Goal: Contribute content: Add original content to the website for others to see

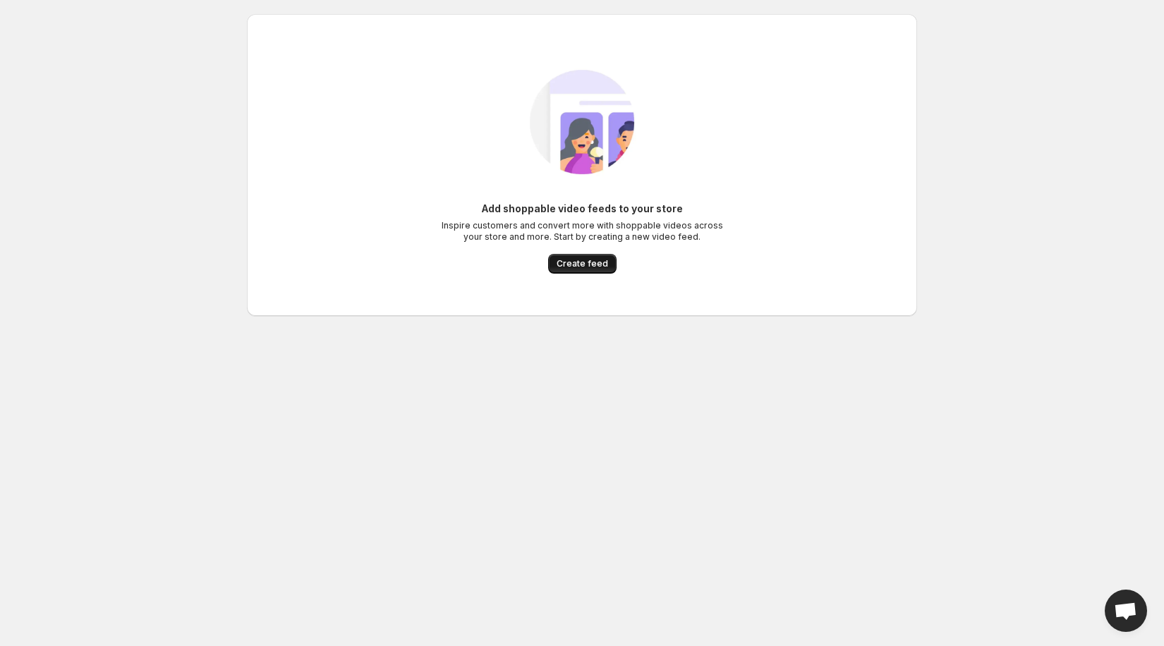
click at [581, 266] on span "Create feed" at bounding box center [583, 263] width 52 height 11
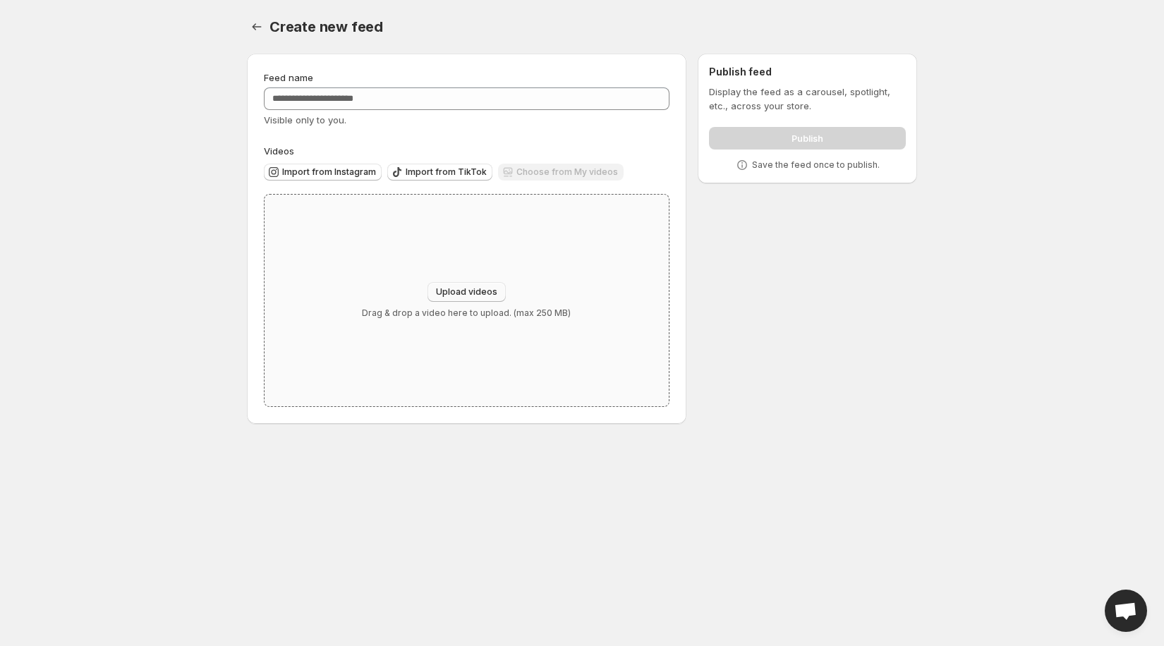
click at [450, 288] on span "Upload videos" at bounding box center [466, 292] width 61 height 11
type input "**********"
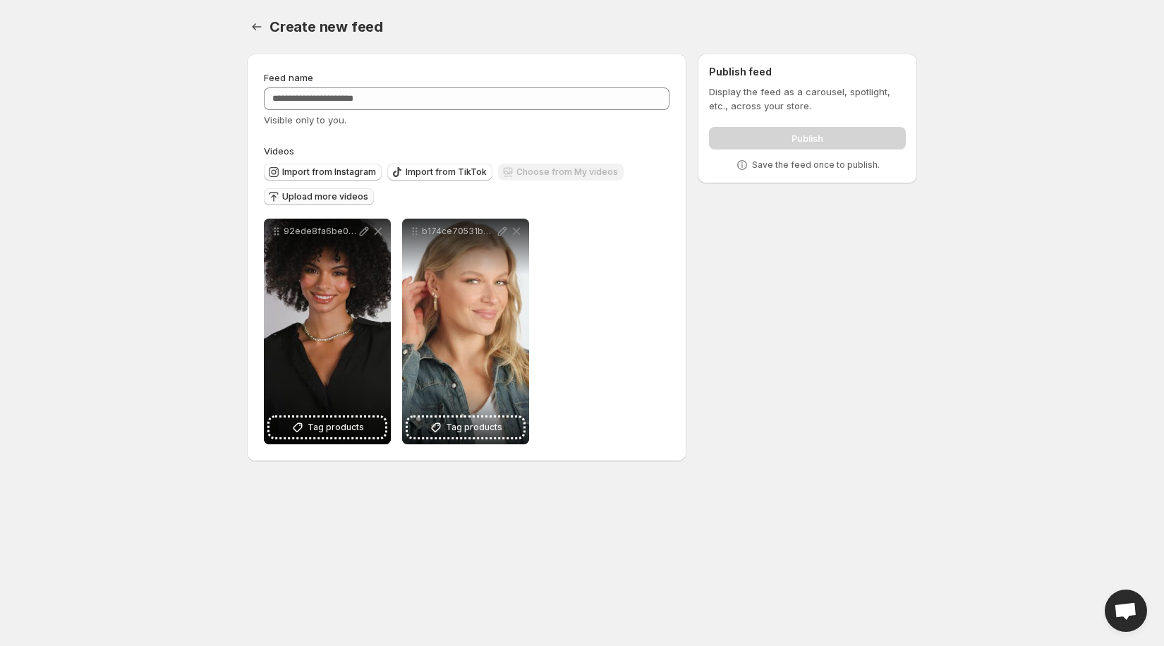
click at [339, 201] on span "Upload more videos" at bounding box center [325, 196] width 86 height 11
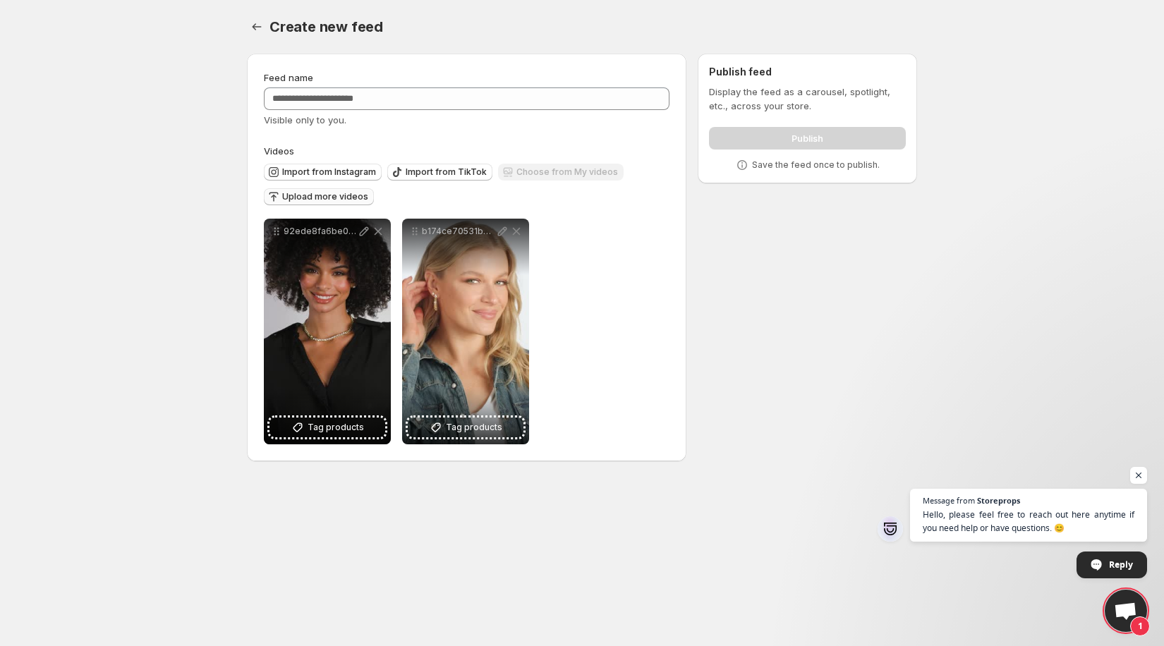
click at [301, 194] on span "Upload more videos" at bounding box center [325, 196] width 86 height 11
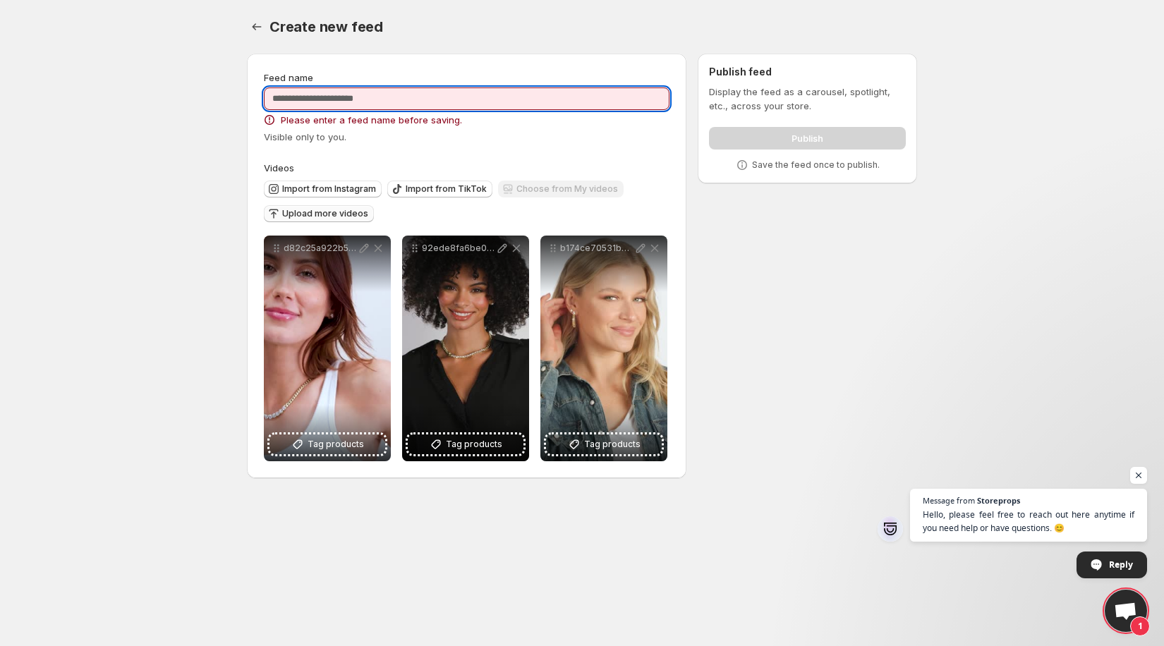
click at [397, 102] on input "Feed name" at bounding box center [467, 99] width 406 height 23
type input "***"
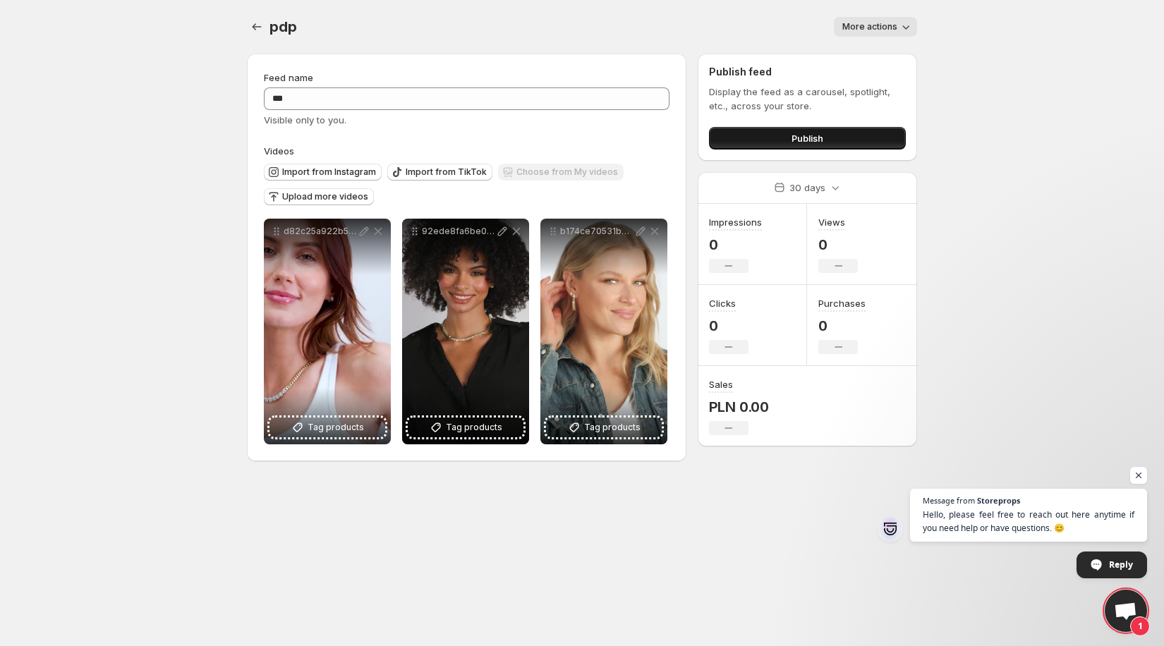
click at [728, 131] on button "Publish" at bounding box center [807, 138] width 197 height 23
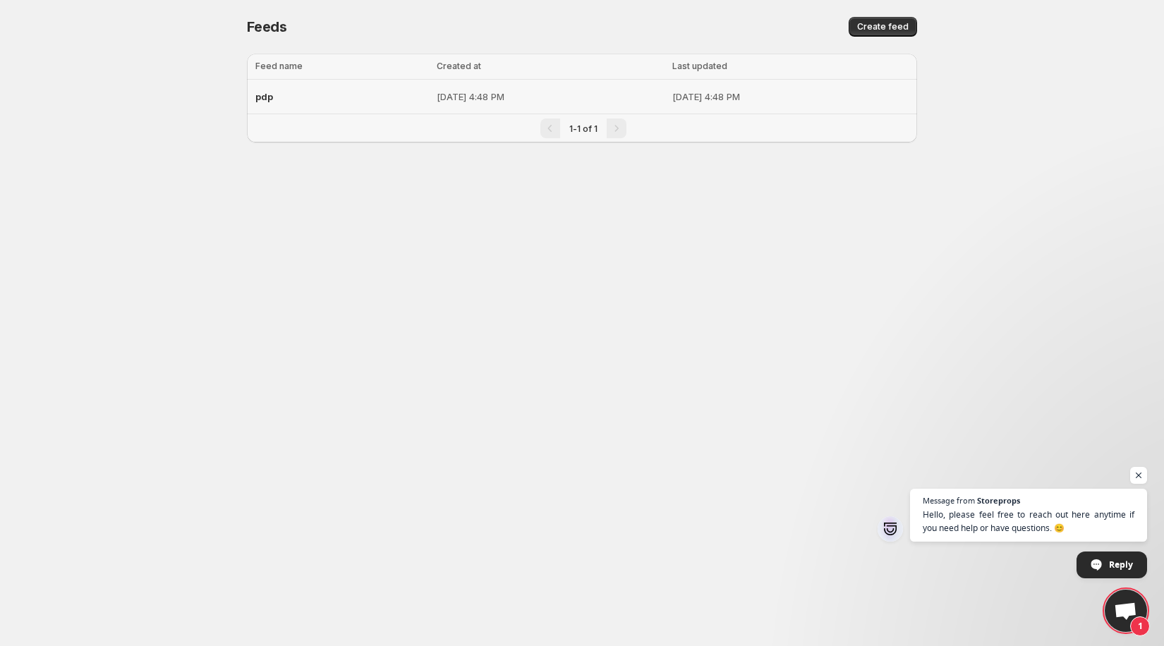
click at [433, 99] on td "[DATE] 4:48 PM" at bounding box center [551, 97] width 236 height 35
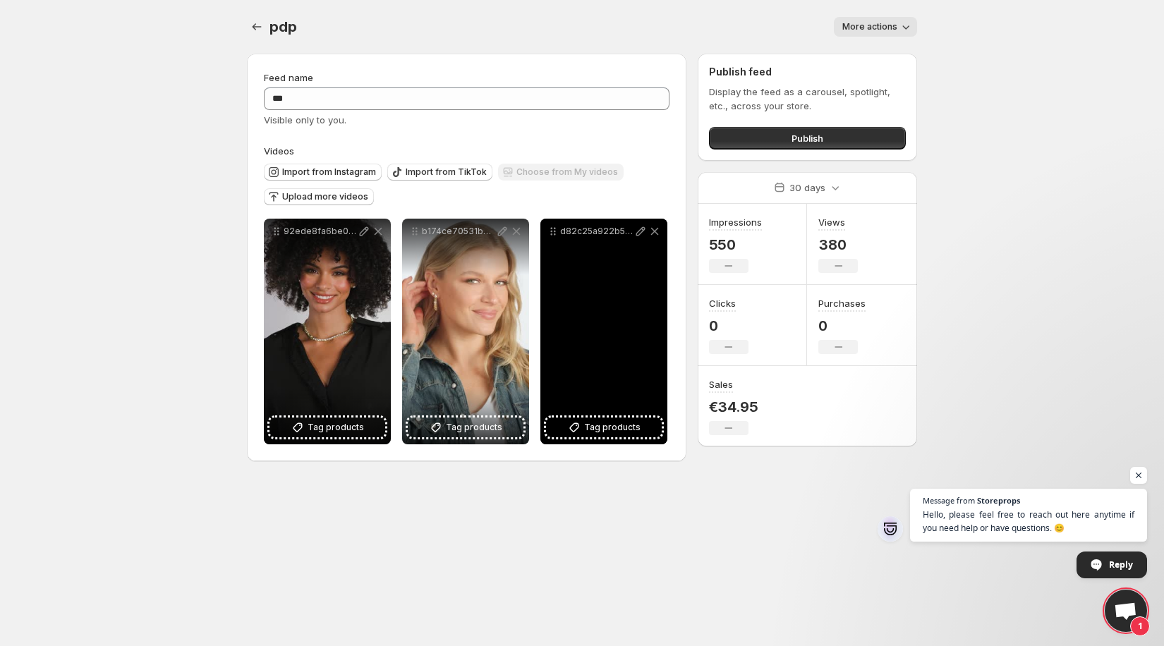
click at [574, 231] on p "d82c25a922b540cf9325a75a3cdc806aHD-1080p-72Mbps-34862234" at bounding box center [596, 231] width 73 height 11
copy div "d82c25a922b540cf9325a75a3cdc806aHD-1080p-72Mbps-34862234"
